Goal: Information Seeking & Learning: Find specific page/section

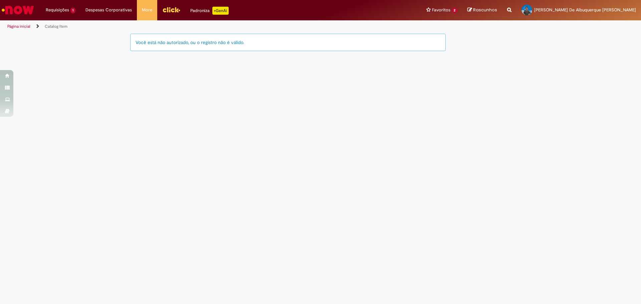
click at [28, 9] on img "Ir para a Homepage" at bounding box center [18, 9] width 34 height 13
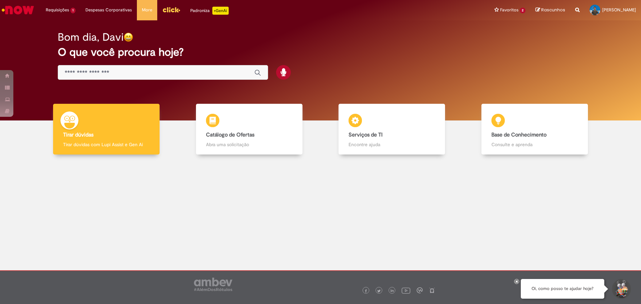
click at [137, 72] on input "Basta digitar aqui" at bounding box center [156, 73] width 183 height 8
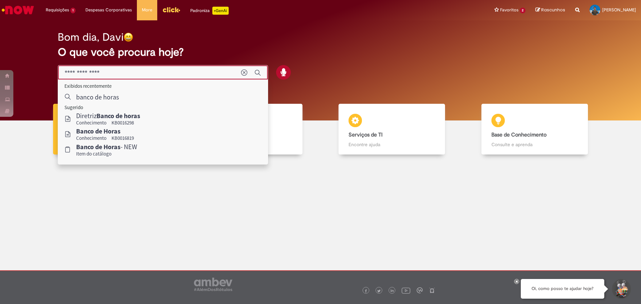
type input "**********"
